Goal: Navigation & Orientation: Go to known website

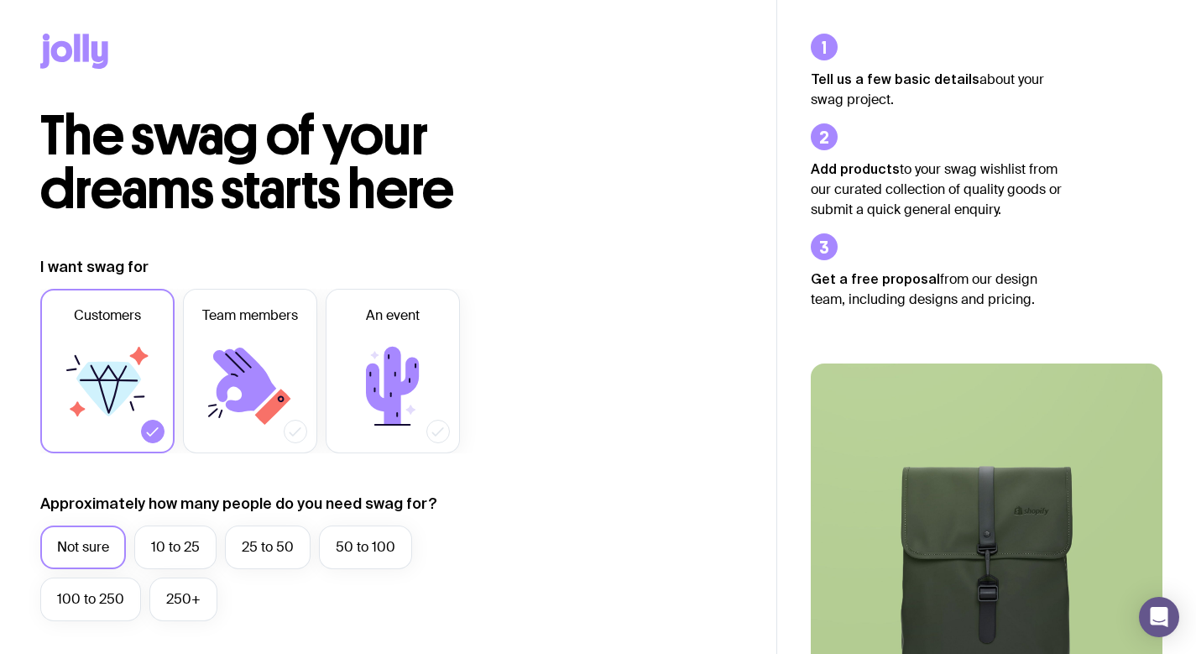
click at [91, 43] on icon at bounding box center [74, 51] width 68 height 35
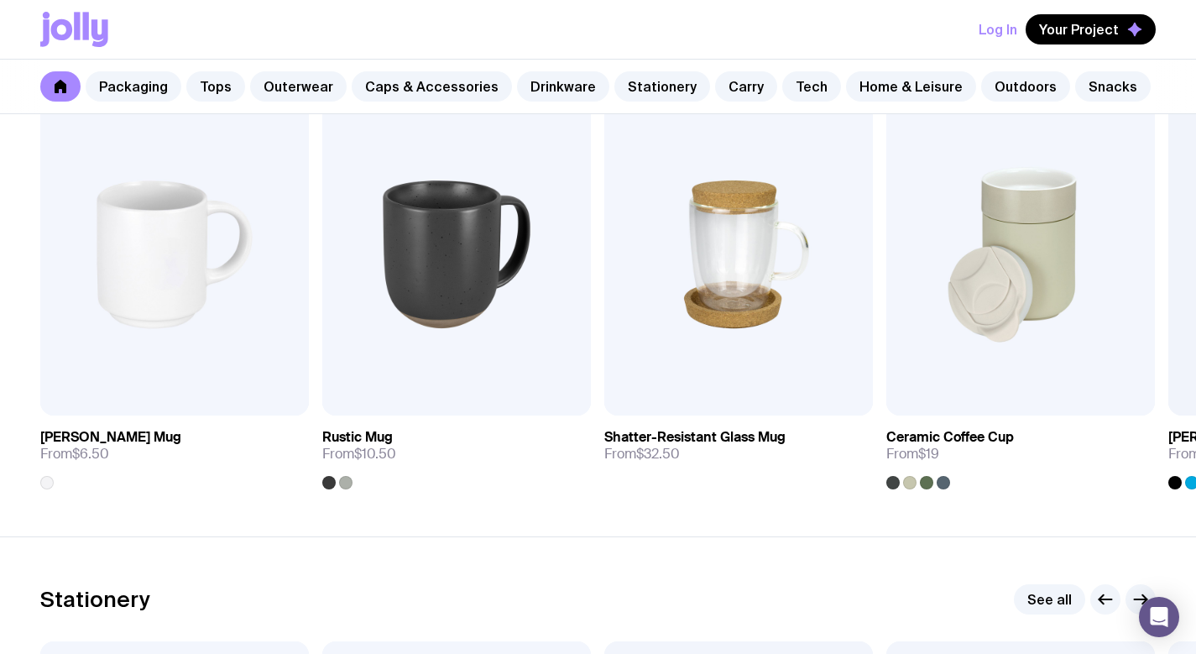
scroll to position [1712, 0]
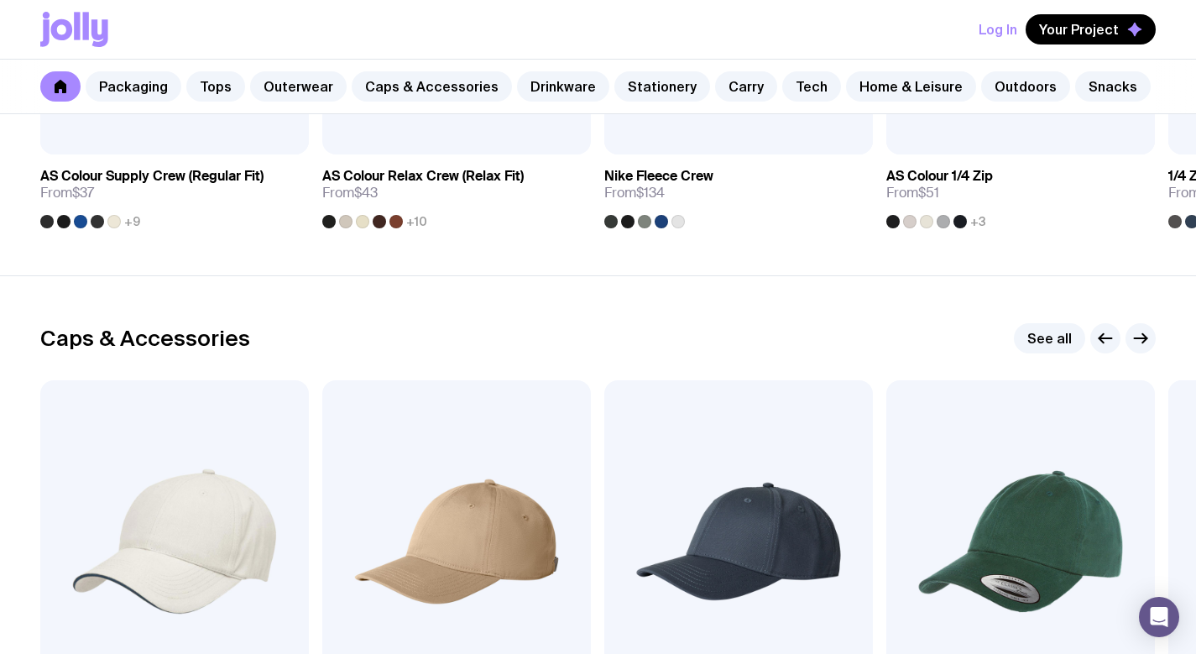
click at [59, 20] on icon at bounding box center [62, 29] width 22 height 21
